Goal: Task Accomplishment & Management: Use online tool/utility

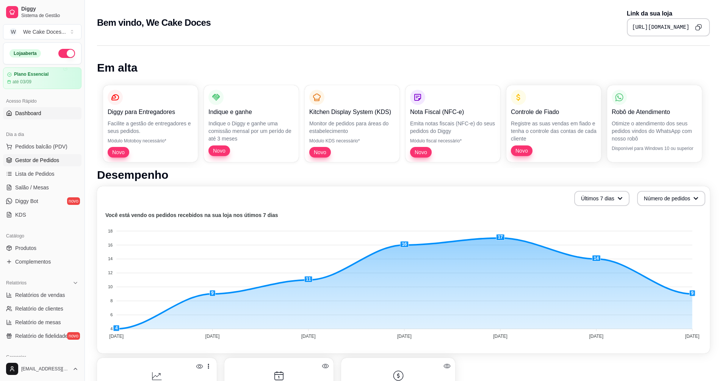
click at [32, 160] on span "Gestor de Pedidos" at bounding box center [37, 161] width 44 height 8
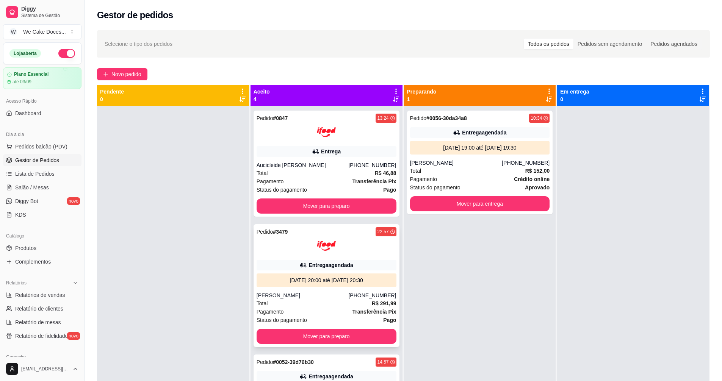
click at [337, 278] on div "[DATE] 20:00 até [DATE] 20:30" at bounding box center [327, 281] width 134 height 8
click at [461, 166] on div "[PERSON_NAME]" at bounding box center [456, 163] width 92 height 8
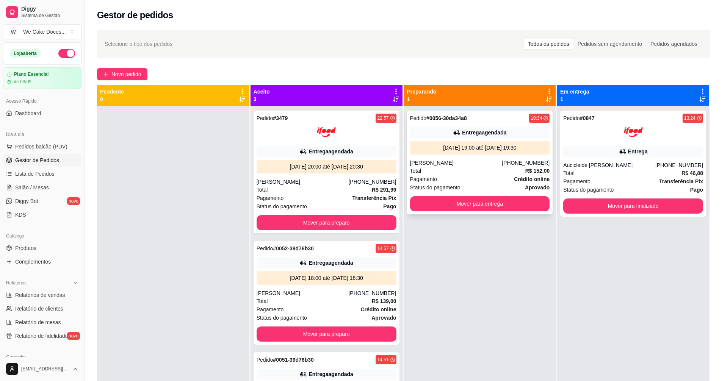
click at [517, 172] on div "Total R$ 152,00" at bounding box center [480, 171] width 140 height 8
click at [662, 152] on div "Entrega" at bounding box center [633, 151] width 140 height 11
click at [632, 150] on div "Entrega" at bounding box center [638, 152] width 20 height 8
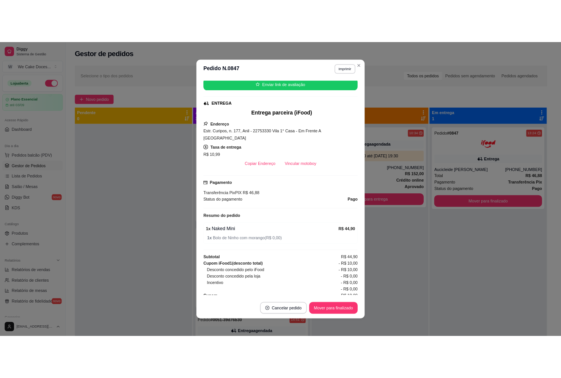
scroll to position [119, 0]
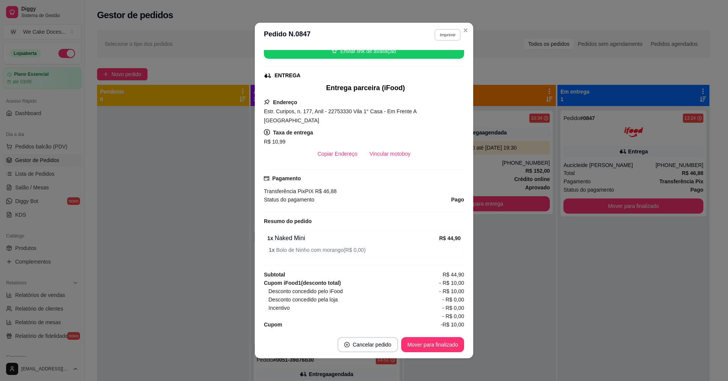
click at [441, 33] on button "Imprimir" at bounding box center [447, 35] width 26 height 12
click at [440, 80] on button "IMPRESSORA" at bounding box center [430, 77] width 53 height 12
